Goal: Task Accomplishment & Management: Use online tool/utility

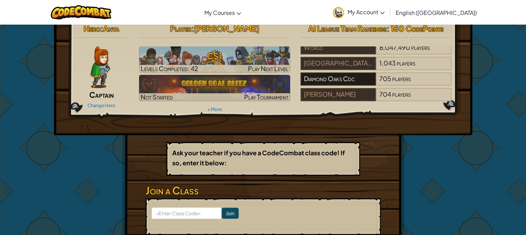
scroll to position [12, 0]
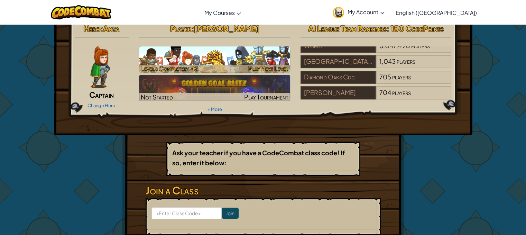
click at [241, 58] on h3 "CS1" at bounding box center [214, 56] width 151 height 16
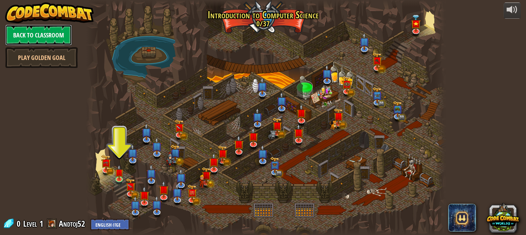
click at [47, 31] on link "Back to Classroom" at bounding box center [38, 35] width 67 height 21
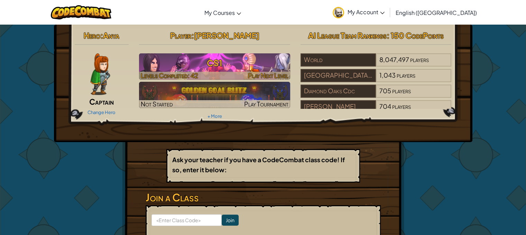
click at [224, 63] on h3 "CS1" at bounding box center [214, 63] width 151 height 16
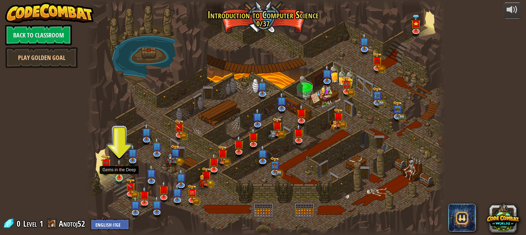
click at [117, 177] on img at bounding box center [119, 168] width 9 height 20
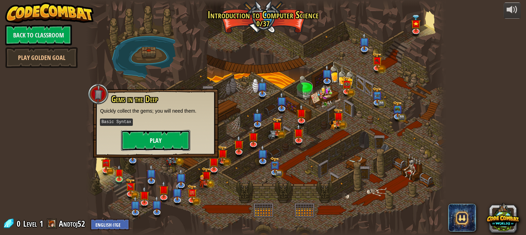
click at [143, 135] on button "Play" at bounding box center [155, 140] width 69 height 21
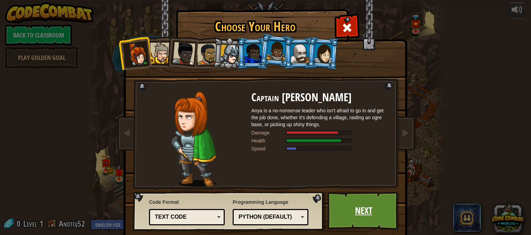
click at [337, 204] on link "Next" at bounding box center [364, 210] width 72 height 38
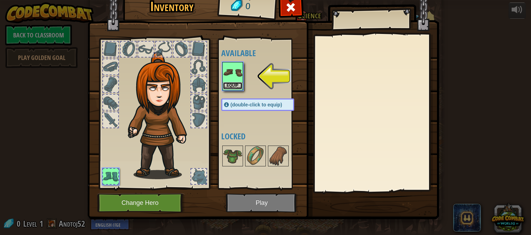
click at [227, 87] on button "Equip" at bounding box center [232, 85] width 19 height 7
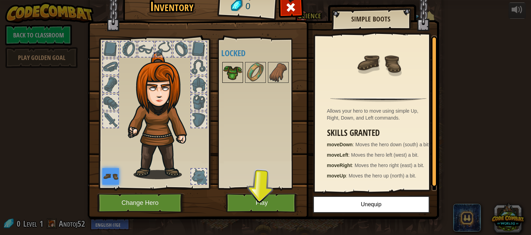
click at [226, 71] on img at bounding box center [232, 72] width 19 height 19
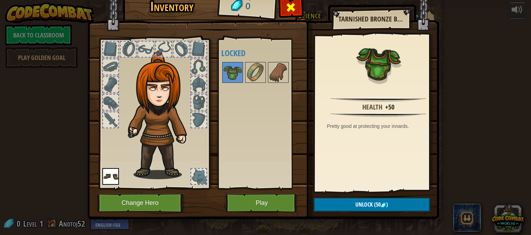
click at [285, 11] on span at bounding box center [290, 7] width 11 height 11
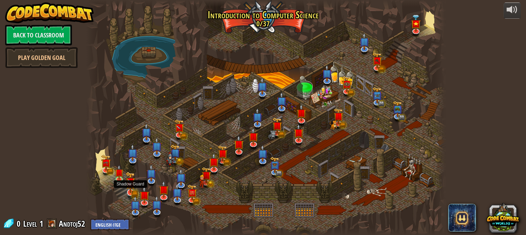
click at [128, 185] on img at bounding box center [131, 182] width 6 height 6
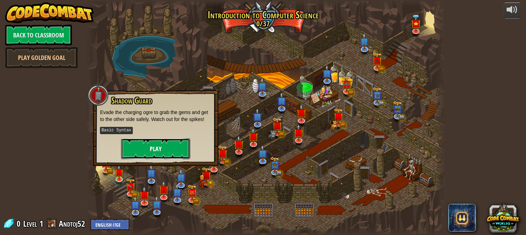
click at [135, 153] on button "Play" at bounding box center [155, 148] width 69 height 21
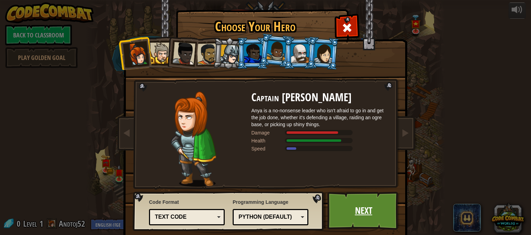
click at [335, 207] on link "Next" at bounding box center [364, 210] width 72 height 38
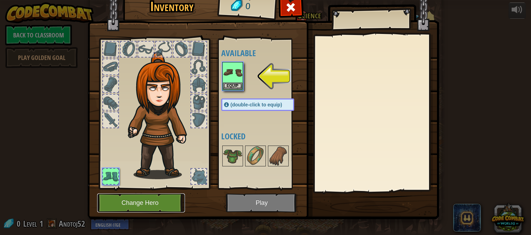
click at [150, 200] on button "Change Hero" at bounding box center [141, 202] width 88 height 19
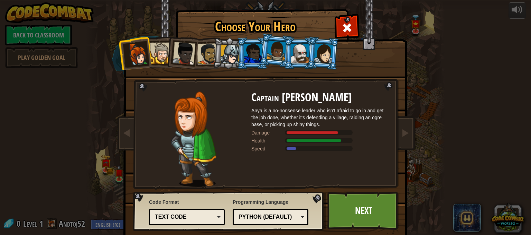
click at [159, 64] on li at bounding box center [158, 51] width 31 height 31
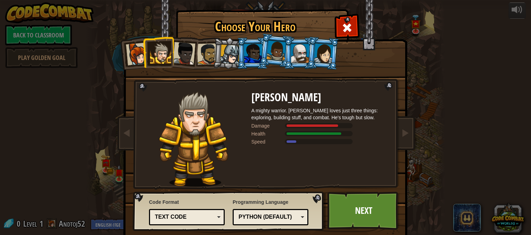
click at [174, 54] on div at bounding box center [184, 53] width 23 height 23
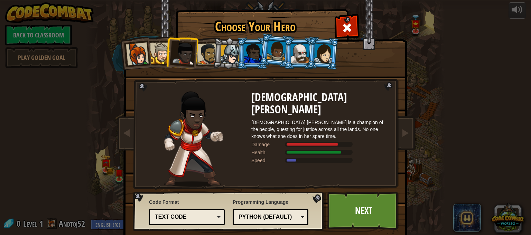
click at [213, 42] on li at bounding box center [229, 53] width 33 height 33
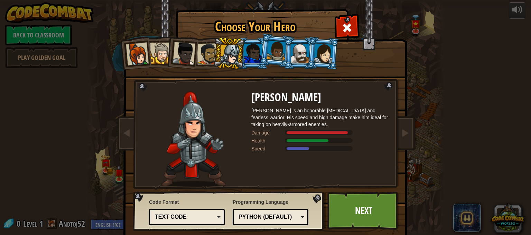
click at [291, 53] on div at bounding box center [300, 53] width 18 height 19
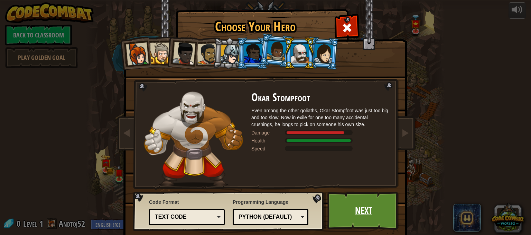
click at [342, 205] on link "Next" at bounding box center [364, 210] width 72 height 38
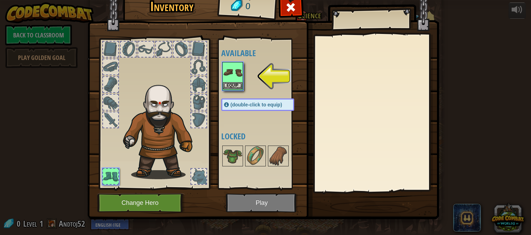
click at [229, 78] on img at bounding box center [232, 72] width 19 height 19
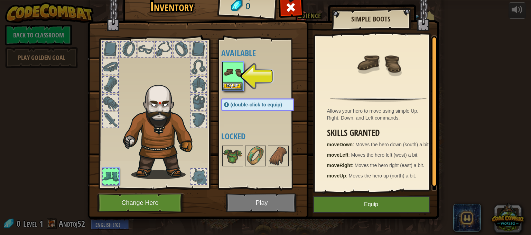
click at [326, 189] on div "Allows your hero to move using simple Up, Right, Down, and Left commands. Skill…" at bounding box center [378, 112] width 127 height 155
click at [327, 203] on button "Equip" at bounding box center [371, 203] width 117 height 17
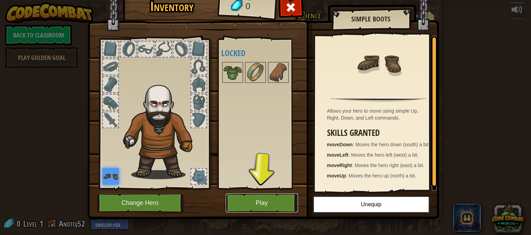
click at [256, 195] on button "Play" at bounding box center [262, 202] width 72 height 19
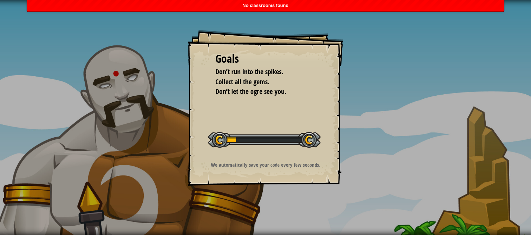
click at [209, 136] on div at bounding box center [264, 140] width 112 height 16
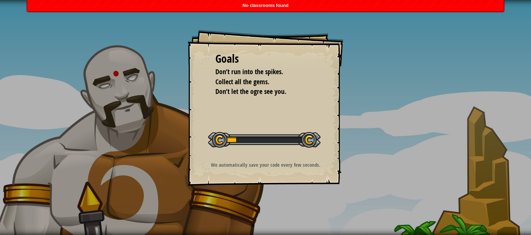
click at [209, 136] on div at bounding box center [264, 140] width 112 height 16
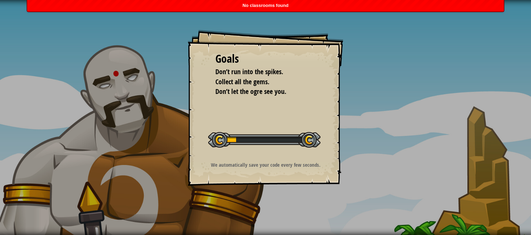
click at [209, 136] on div at bounding box center [264, 140] width 112 height 16
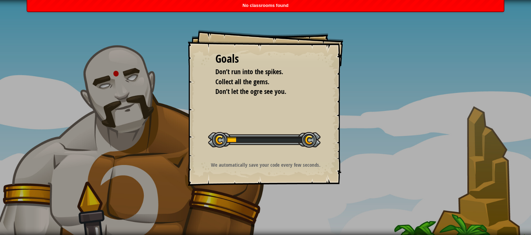
click at [209, 136] on div at bounding box center [264, 140] width 112 height 16
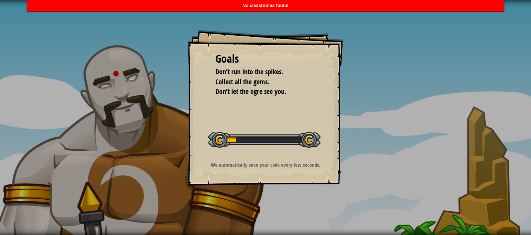
click at [209, 136] on div at bounding box center [264, 140] width 112 height 16
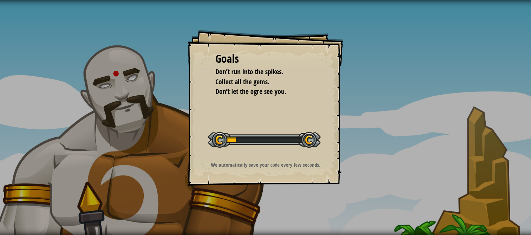
drag, startPoint x: 209, startPoint y: 136, endPoint x: 146, endPoint y: 111, distance: 67.9
click at [146, 111] on div "Goals Don’t run into the spikes. Collect all the gems. Don’t let the ogre see y…" at bounding box center [265, 117] width 531 height 235
